Goal: Transaction & Acquisition: Purchase product/service

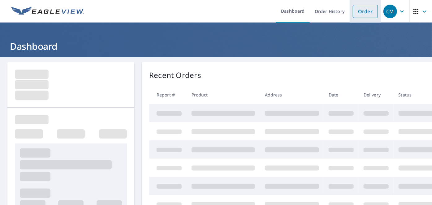
click at [354, 7] on link "Order" at bounding box center [364, 11] width 25 height 13
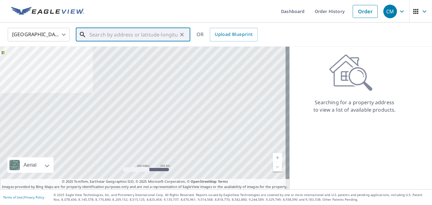
click at [133, 32] on input "text" at bounding box center [133, 34] width 88 height 17
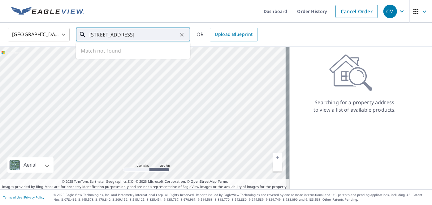
scroll to position [0, 11]
click at [129, 36] on input "[STREET_ADDRESS]" at bounding box center [133, 34] width 88 height 17
drag, startPoint x: 139, startPoint y: 33, endPoint x: 153, endPoint y: 36, distance: 14.5
click at [140, 33] on input "[STREET_ADDRESS]" at bounding box center [133, 34] width 88 height 17
click at [159, 36] on input "[STREET_ADDRESS]" at bounding box center [133, 34] width 88 height 17
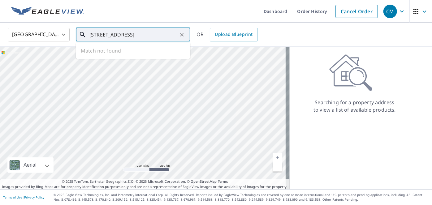
click at [118, 35] on input "[STREET_ADDRESS]" at bounding box center [133, 34] width 88 height 17
click at [108, 35] on input "[STREET_ADDRESS]" at bounding box center [133, 34] width 88 height 17
drag, startPoint x: 177, startPoint y: 33, endPoint x: 142, endPoint y: 36, distance: 35.0
click at [142, 36] on input "[STREET_ADDRESS]" at bounding box center [133, 34] width 88 height 17
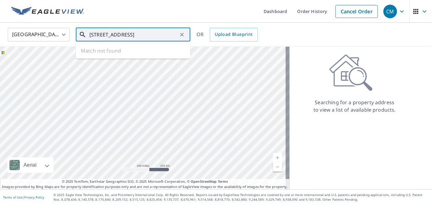
click at [118, 34] on input "[STREET_ADDRESS]" at bounding box center [133, 34] width 88 height 17
click at [137, 35] on input "[STREET_ADDRESS]" at bounding box center [133, 34] width 88 height 17
click at [122, 53] on span "[STREET_ADDRESS]" at bounding box center [136, 52] width 97 height 7
type input "[STREET_ADDRESS]"
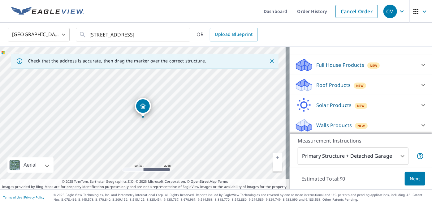
scroll to position [56, 0]
click at [329, 88] on p "Roof Products" at bounding box center [333, 84] width 34 height 7
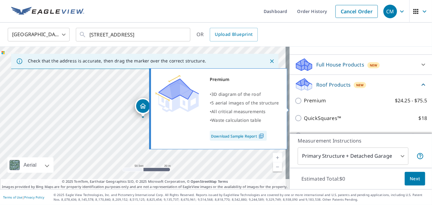
click at [316, 104] on p "Premium" at bounding box center [315, 101] width 22 height 8
click at [304, 104] on input "Premium $24.25 - $75.5" at bounding box center [298, 100] width 9 height 7
checkbox input "true"
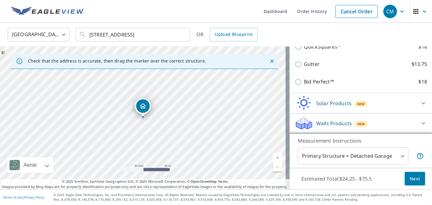
scroll to position [158, 0]
click at [409, 180] on span "Next" at bounding box center [414, 179] width 11 height 8
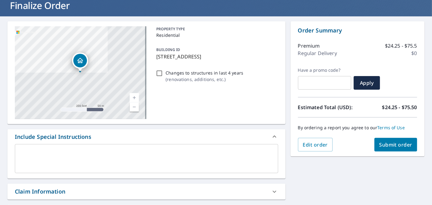
scroll to position [140, 0]
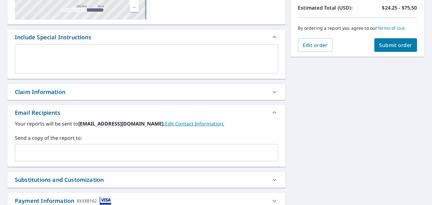
click at [56, 153] on input "text" at bounding box center [142, 153] width 248 height 12
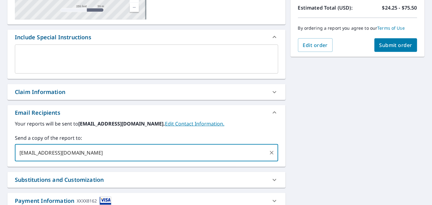
type input "[EMAIL_ADDRESS][DOMAIN_NAME]"
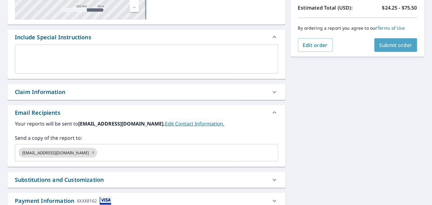
click at [385, 49] on button "Submit order" at bounding box center [395, 45] width 43 height 14
checkbox input "true"
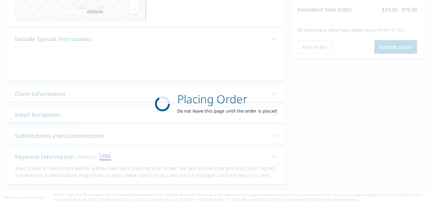
scroll to position [138, 0]
